Goal: Task Accomplishment & Management: Manage account settings

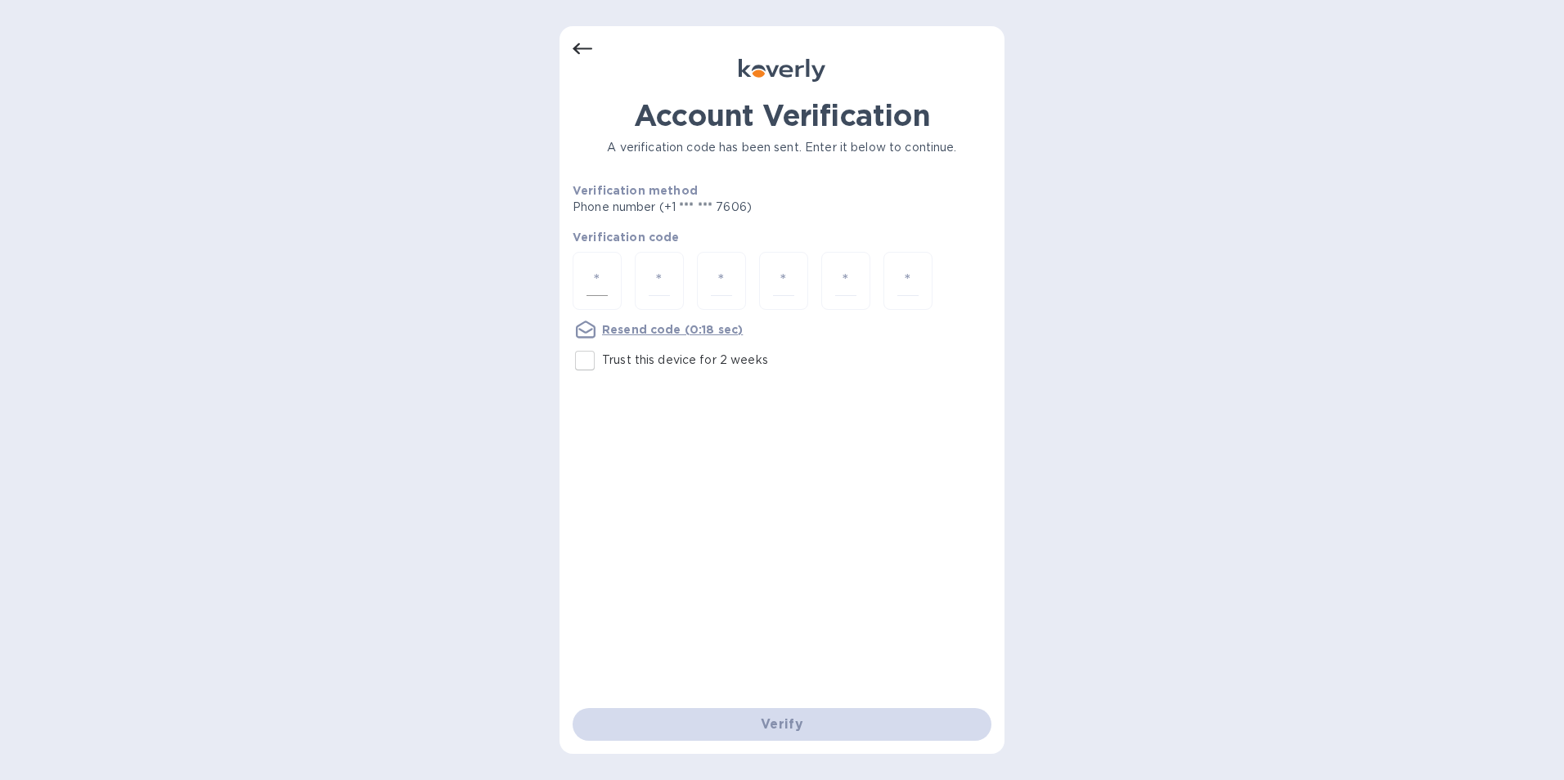
drag, startPoint x: 623, startPoint y: 276, endPoint x: 614, endPoint y: 277, distance: 8.3
click at [621, 276] on div at bounding box center [782, 282] width 419 height 61
click at [614, 277] on div at bounding box center [597, 281] width 49 height 58
paste input "5"
type input "5"
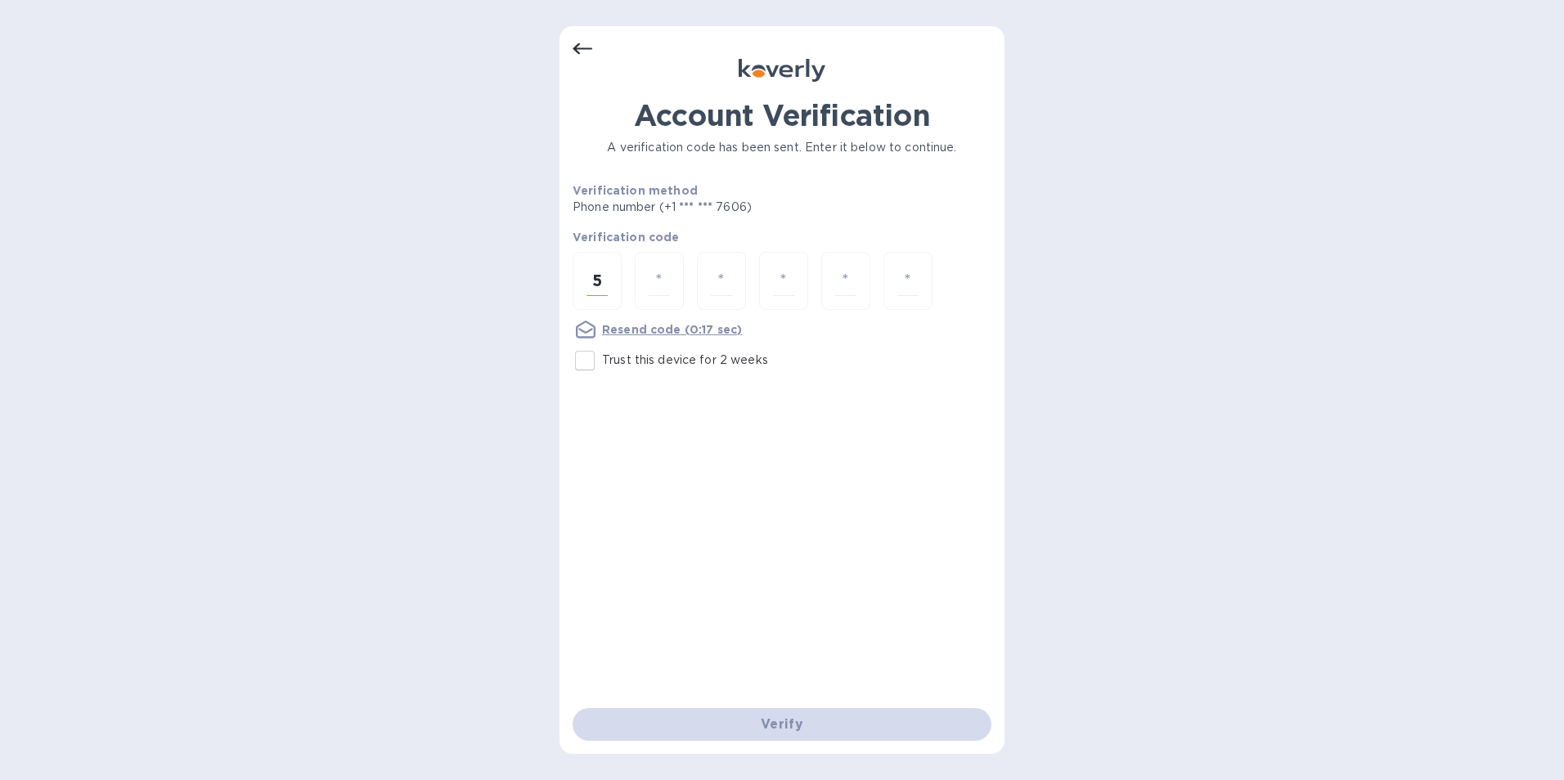
type input "4"
type input "0"
type input "8"
type input "3"
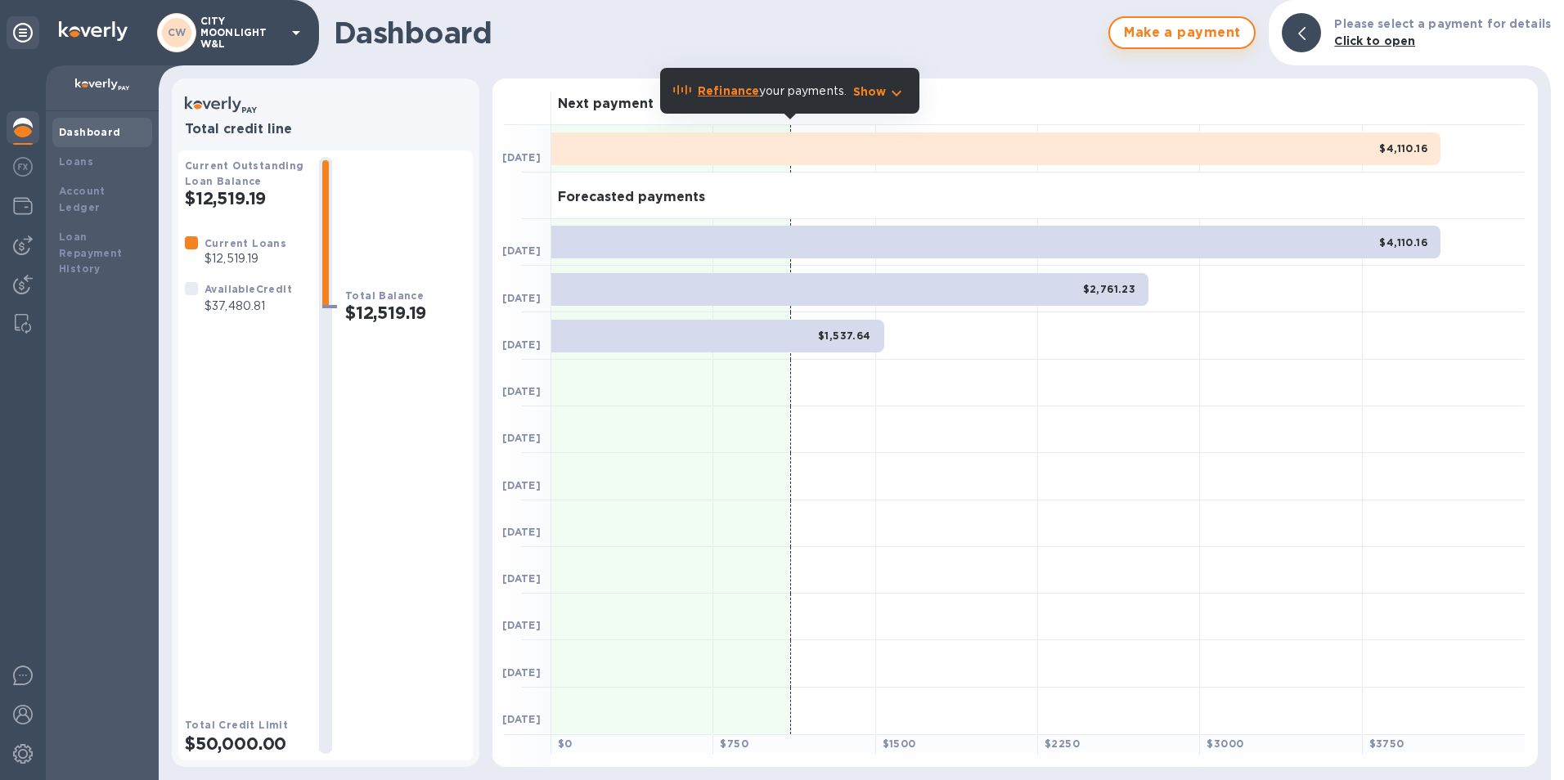
click at [1221, 24] on span "Make a payment" at bounding box center [1182, 33] width 118 height 20
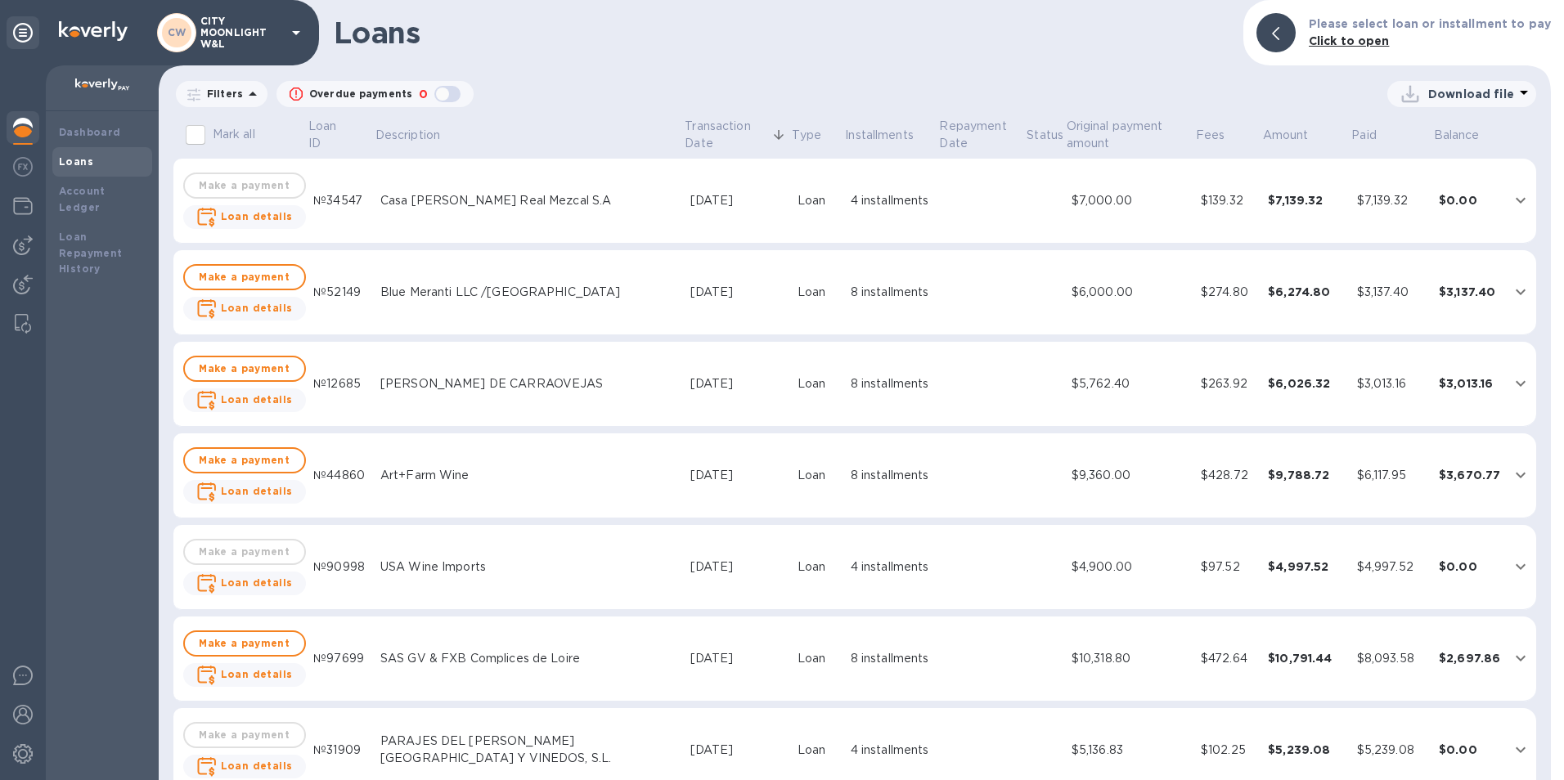
click at [28, 118] on img at bounding box center [23, 128] width 20 height 20
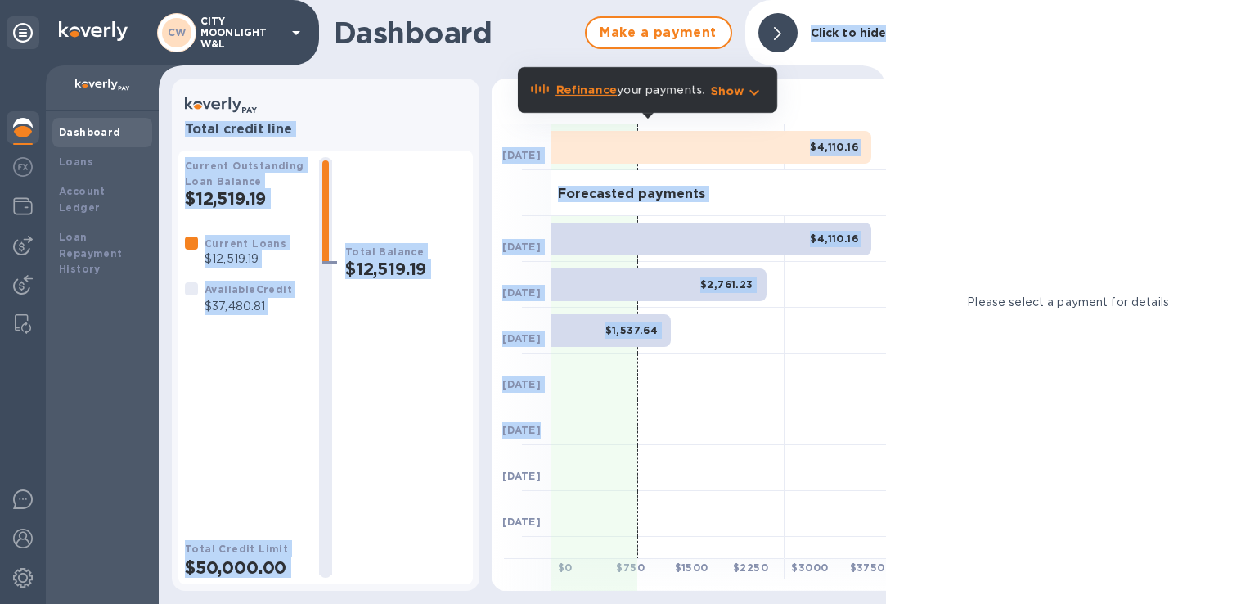
drag, startPoint x: 731, startPoint y: 133, endPoint x: 840, endPoint y: 438, distance: 325.0
click at [840, 438] on div "Dashboard Make a payment Click to hide Total credit line Current Outstanding Lo…" at bounding box center [522, 302] width 727 height 604
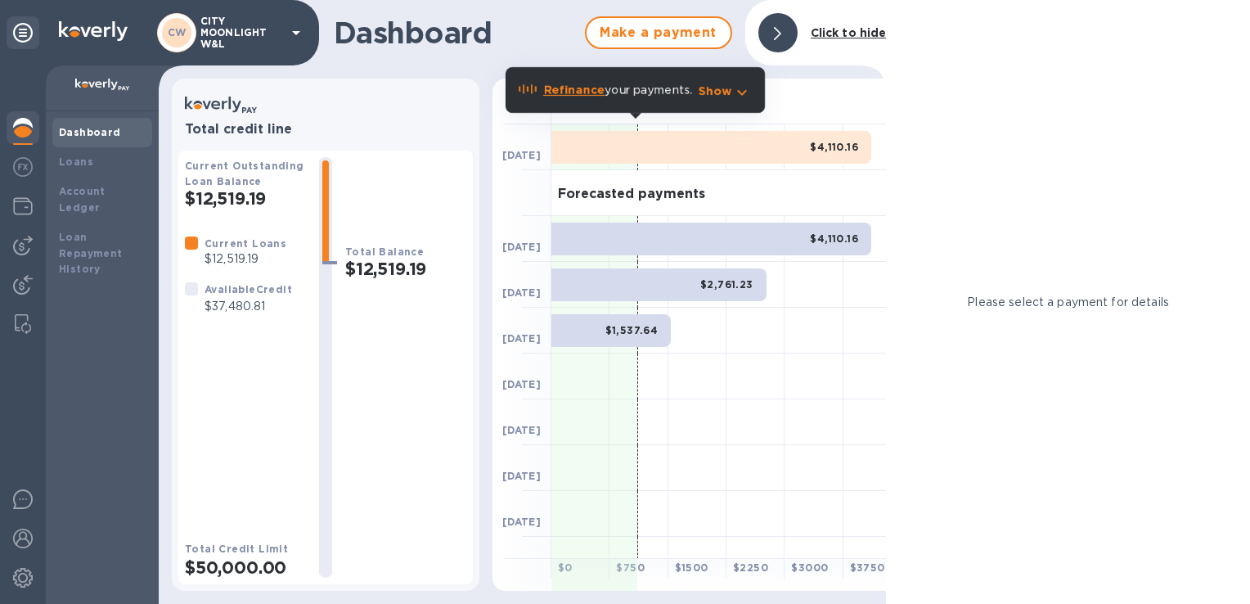
drag, startPoint x: 840, startPoint y: 438, endPoint x: 857, endPoint y: 514, distance: 77.0
click at [857, 514] on div "Next payment [DATE] $4,110.16 Forecasted payments [DATE] $4,110.16 [DATE] $2,76…" at bounding box center [703, 335] width 422 height 512
